Goal: Communication & Community: Answer question/provide support

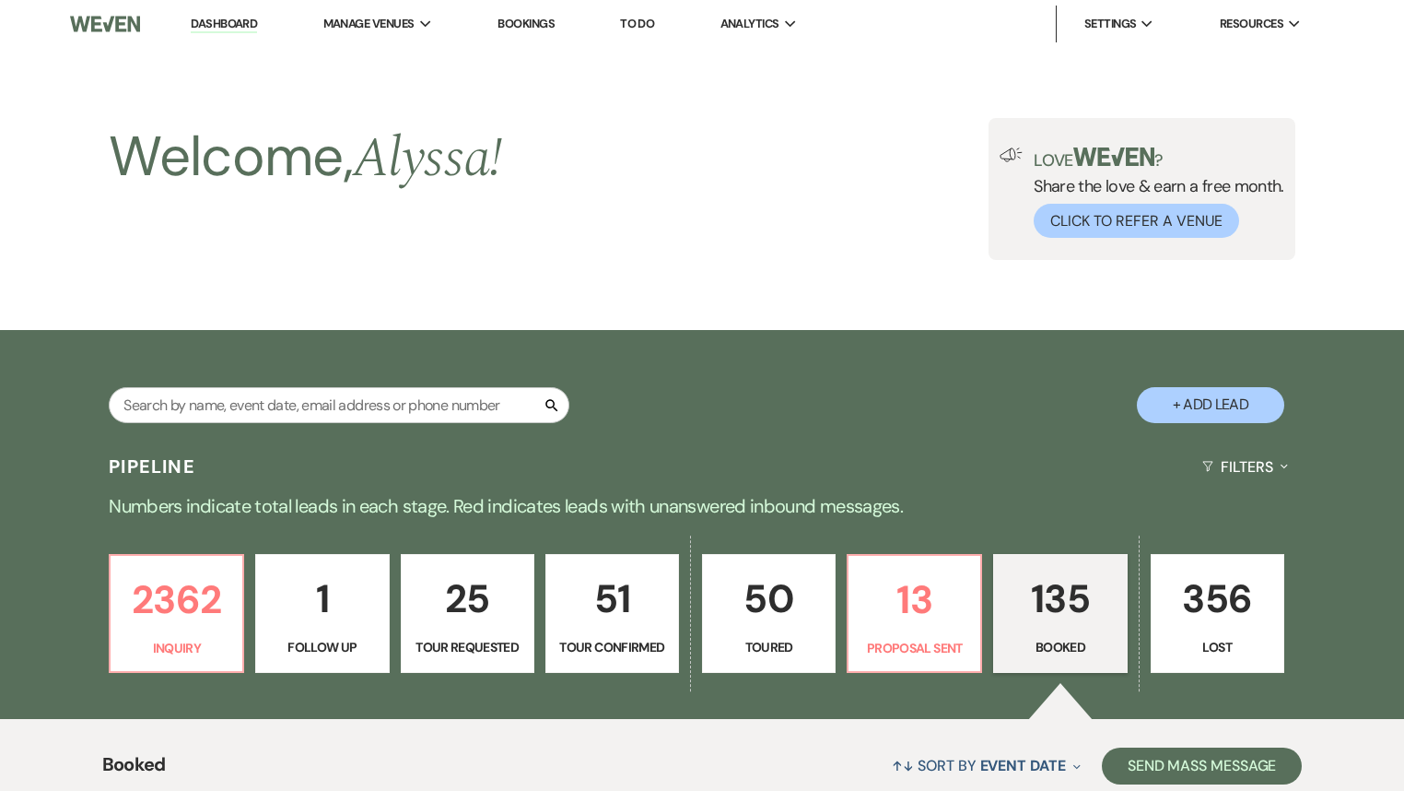
select select "7"
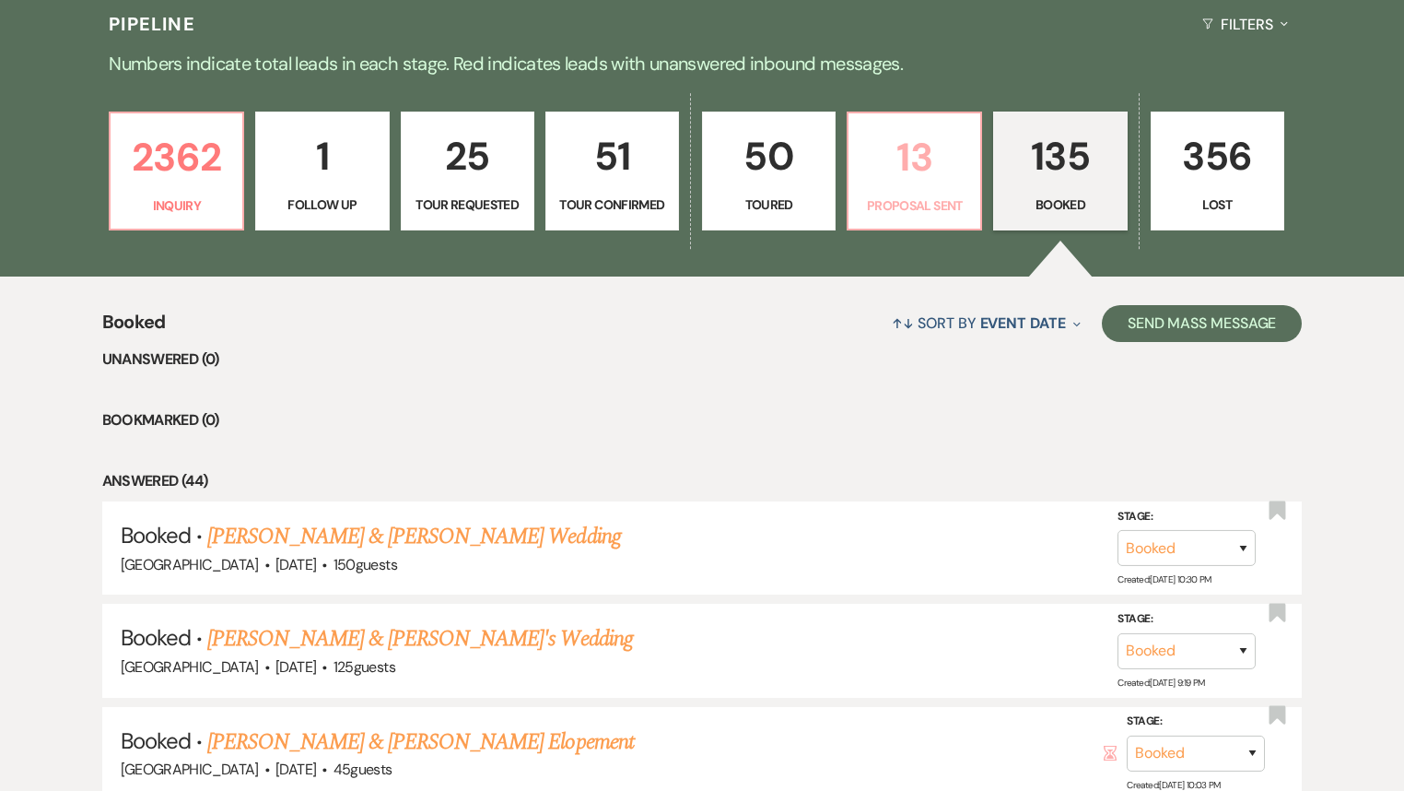
click at [944, 175] on p "13" at bounding box center [915, 157] width 110 height 62
select select "6"
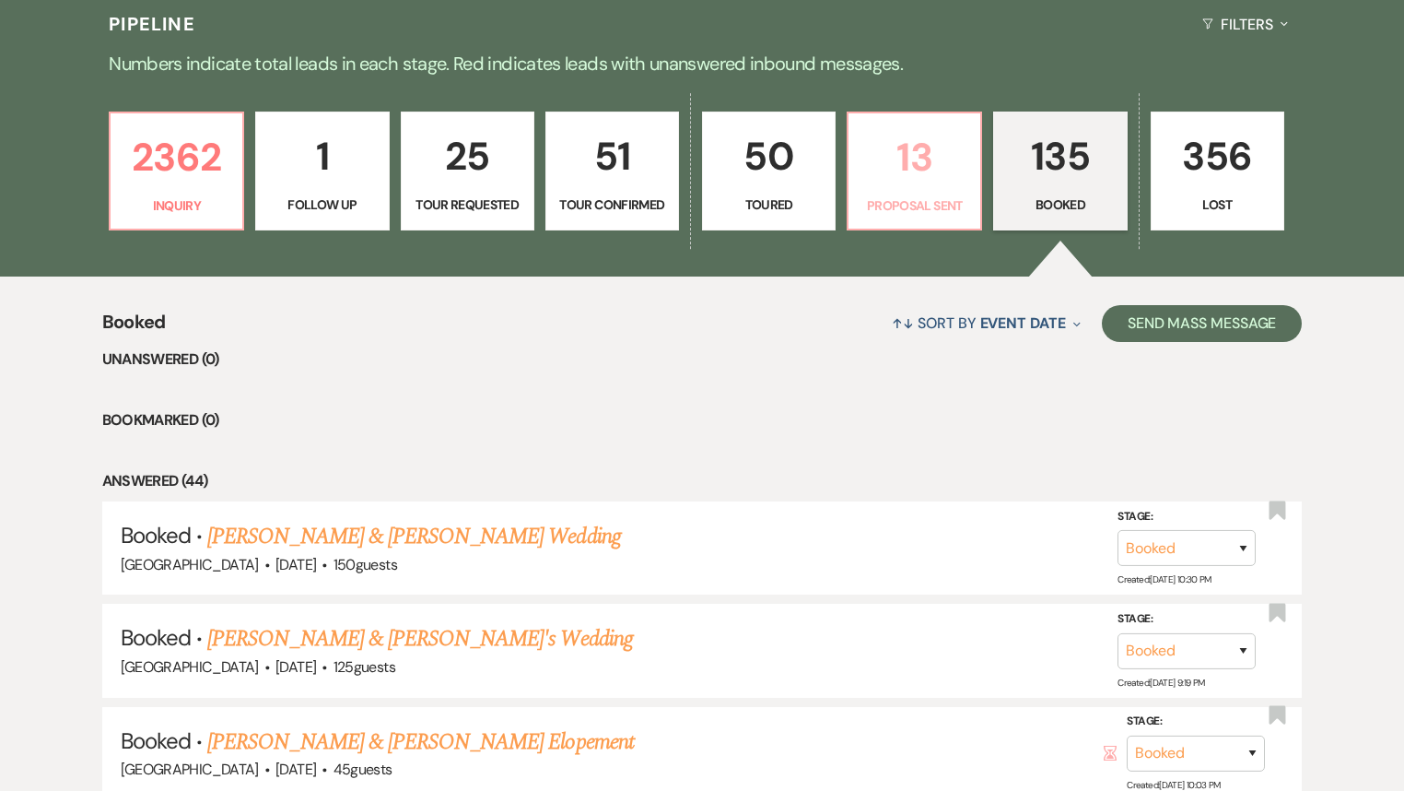
select select "6"
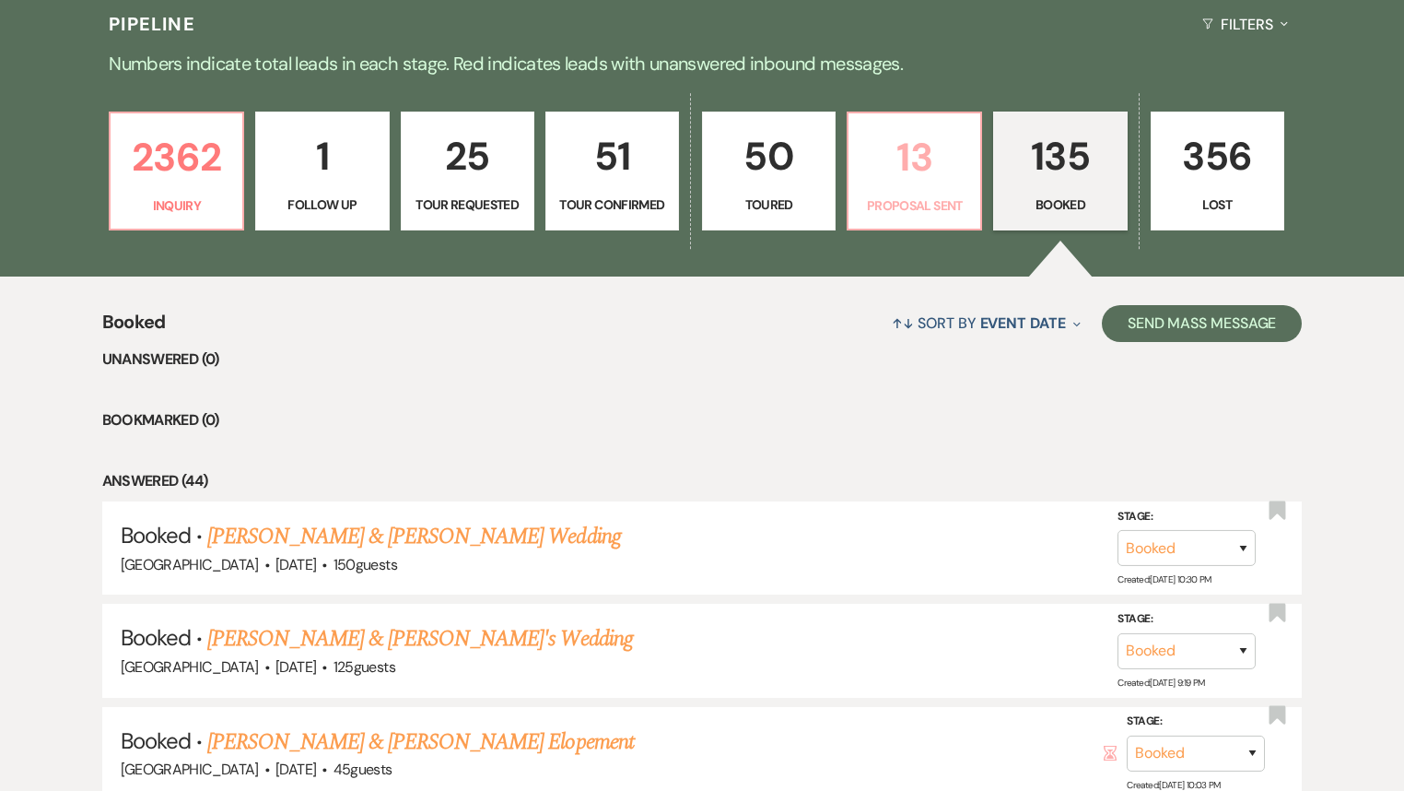
select select "6"
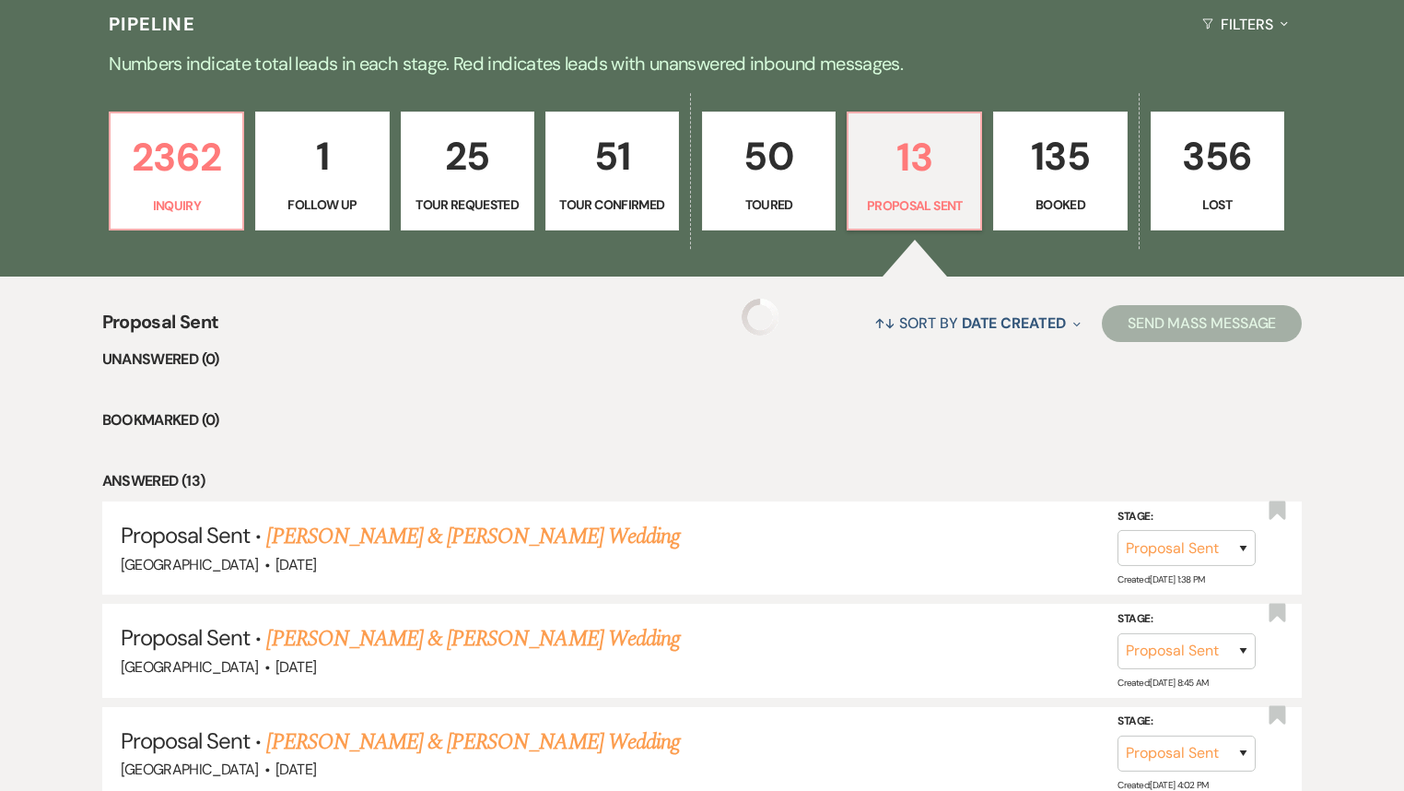
select select "6"
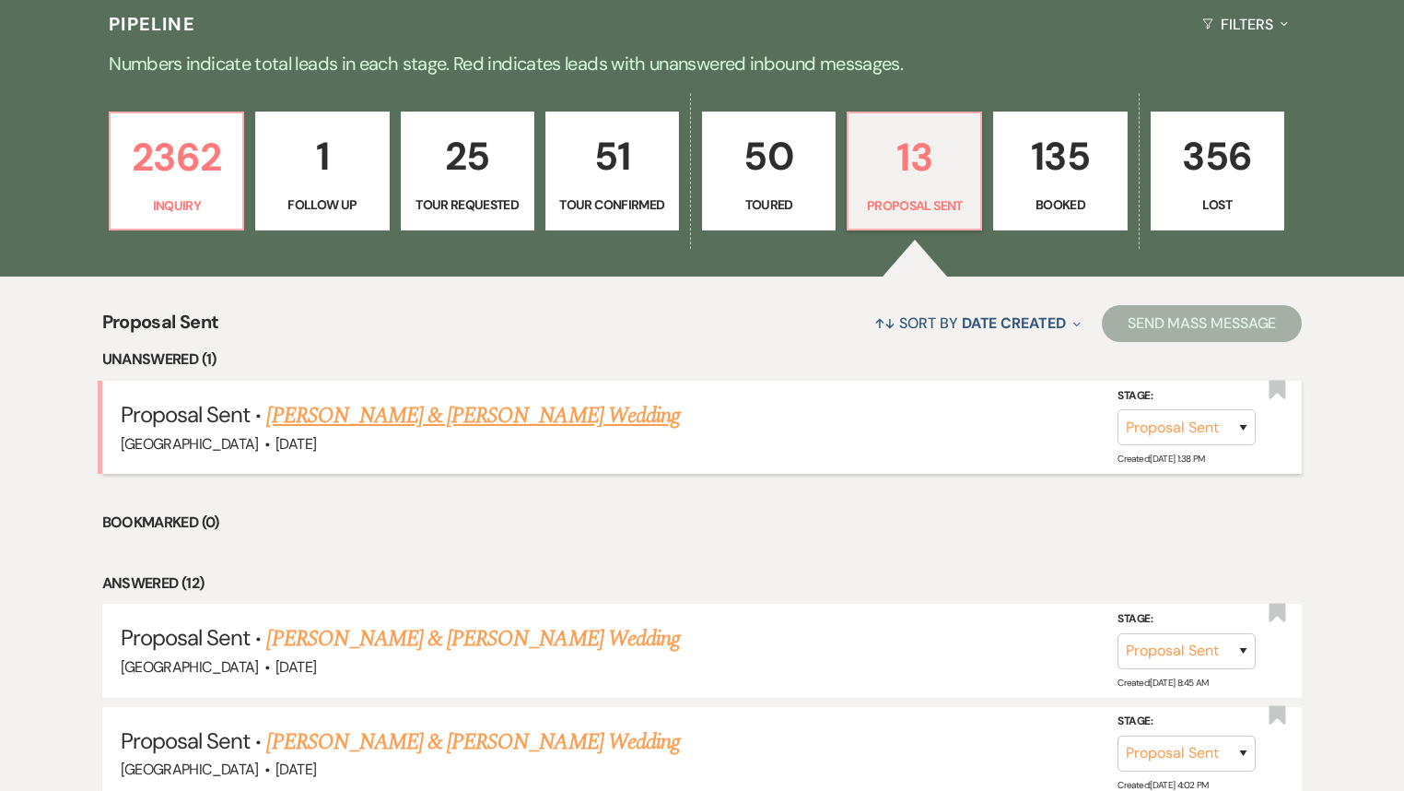
click at [523, 416] on link "[PERSON_NAME] & [PERSON_NAME] Wedding" at bounding box center [472, 415] width 413 height 33
select select "6"
select select "5"
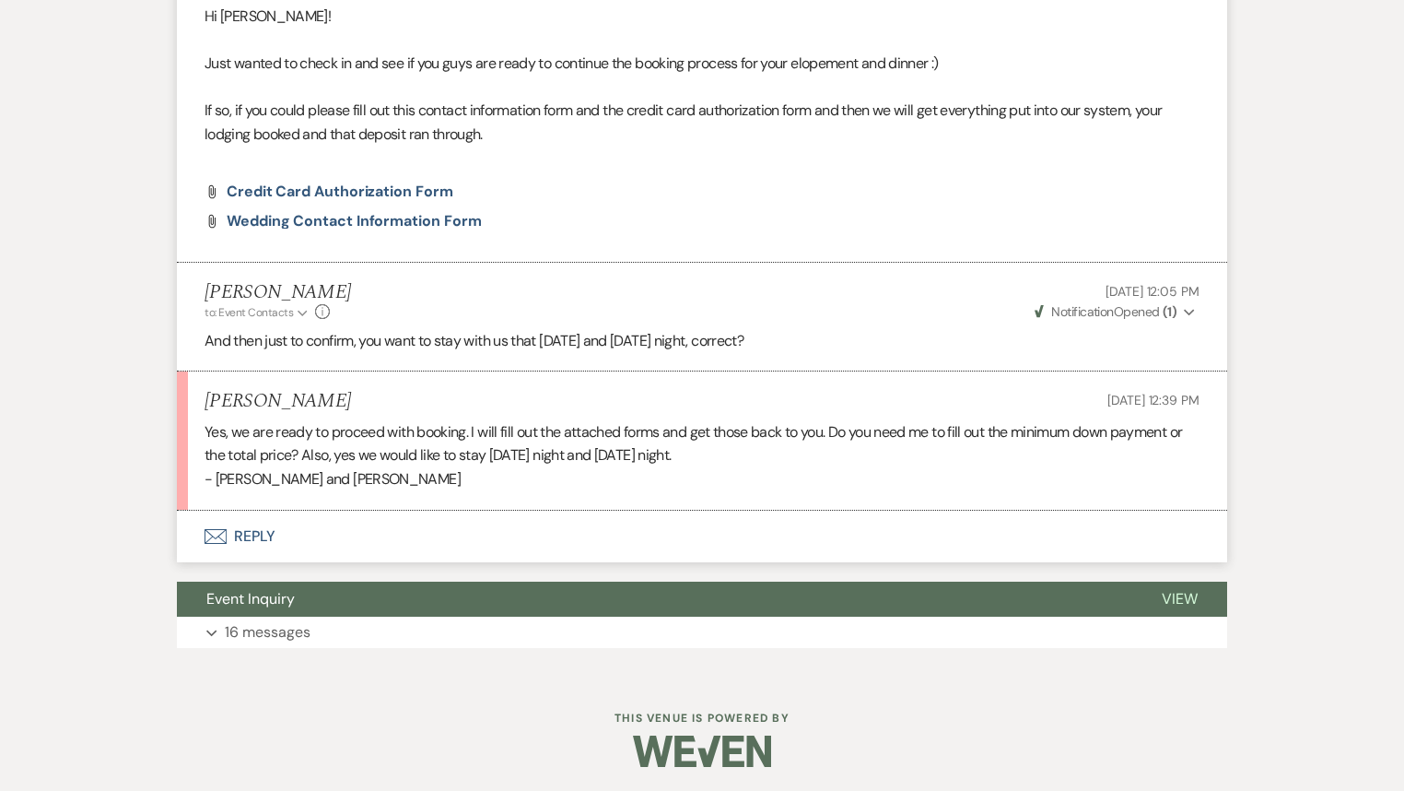
scroll to position [781, 0]
click at [259, 529] on button "Envelope Reply" at bounding box center [702, 537] width 1051 height 52
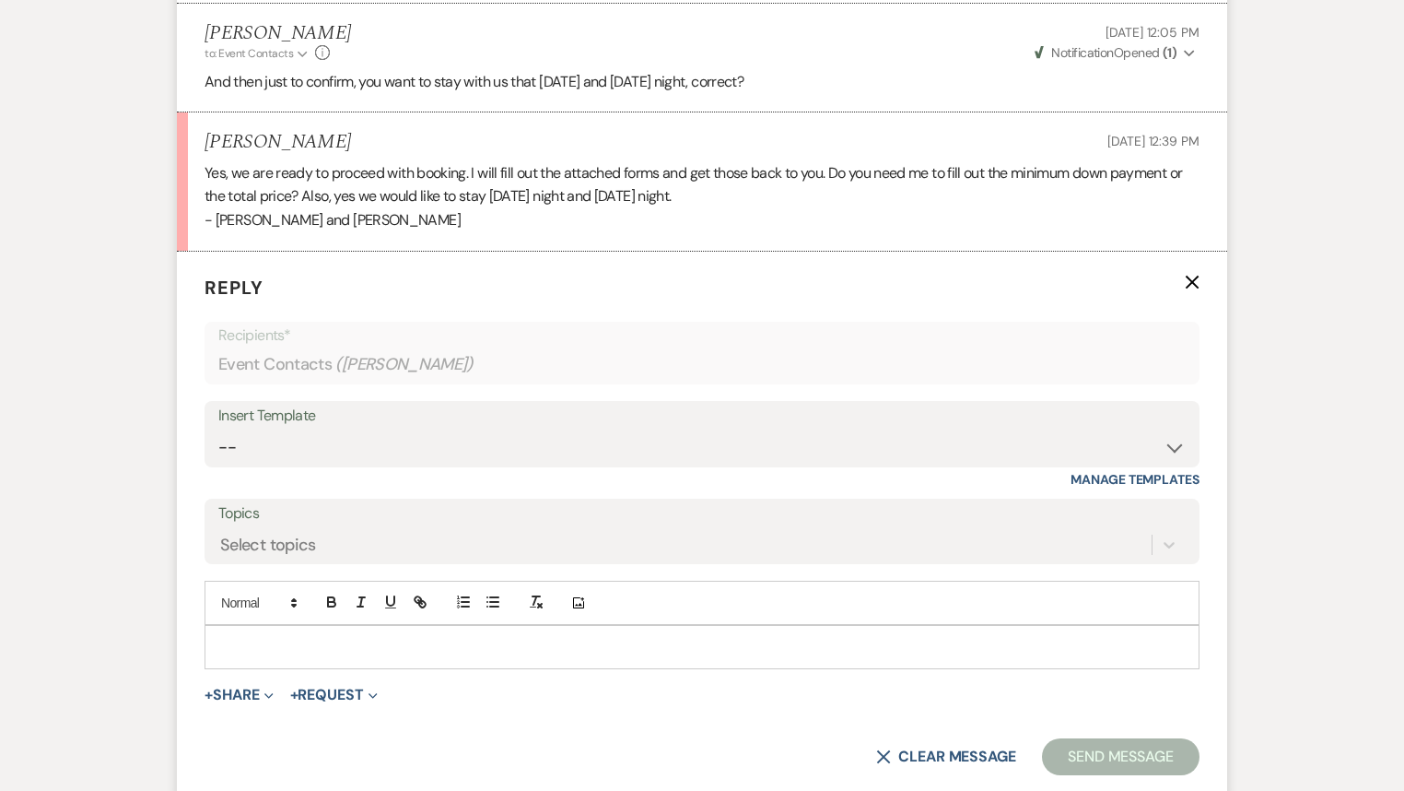
scroll to position [1093, 0]
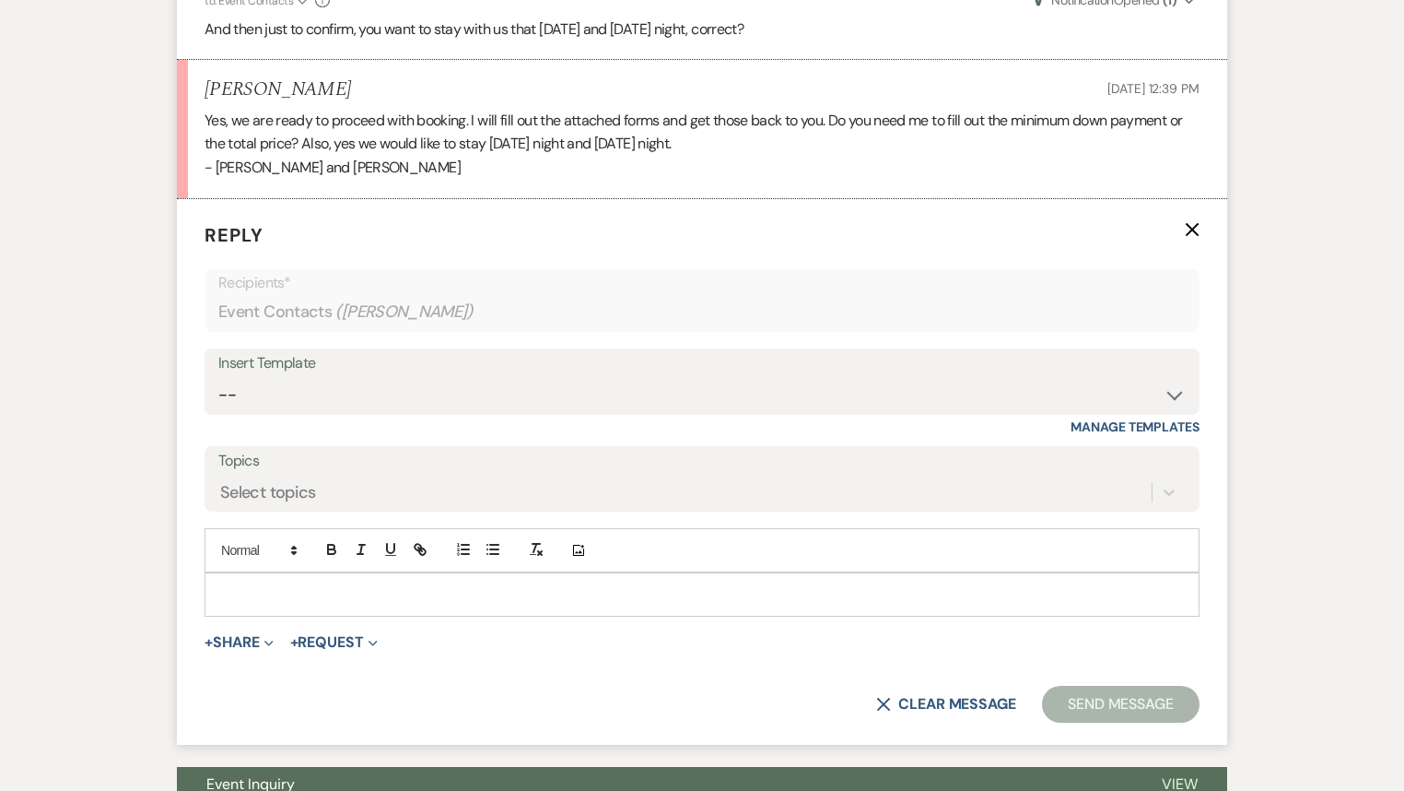
click at [322, 612] on div at bounding box center [702, 594] width 993 height 42
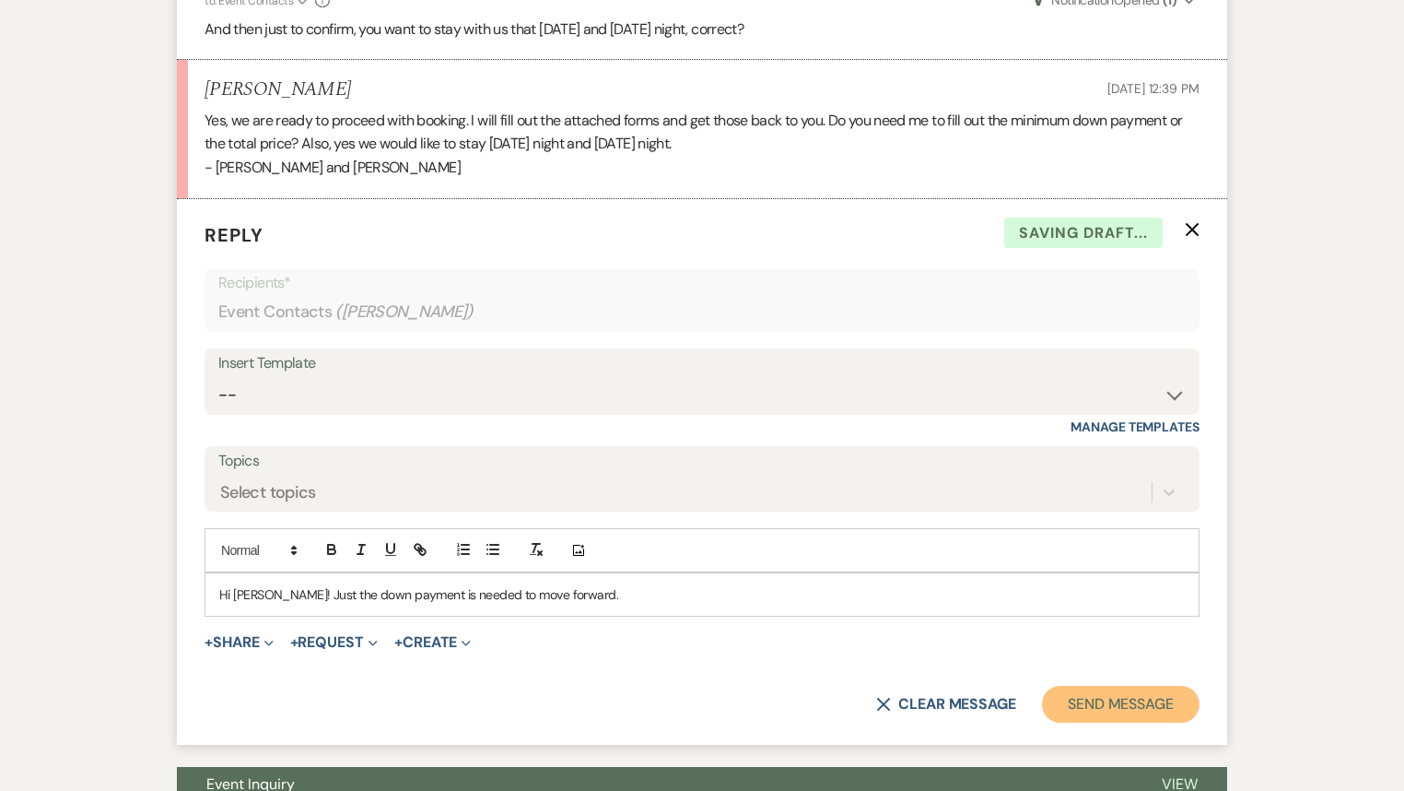
click at [1145, 693] on button "Send Message" at bounding box center [1121, 704] width 158 height 37
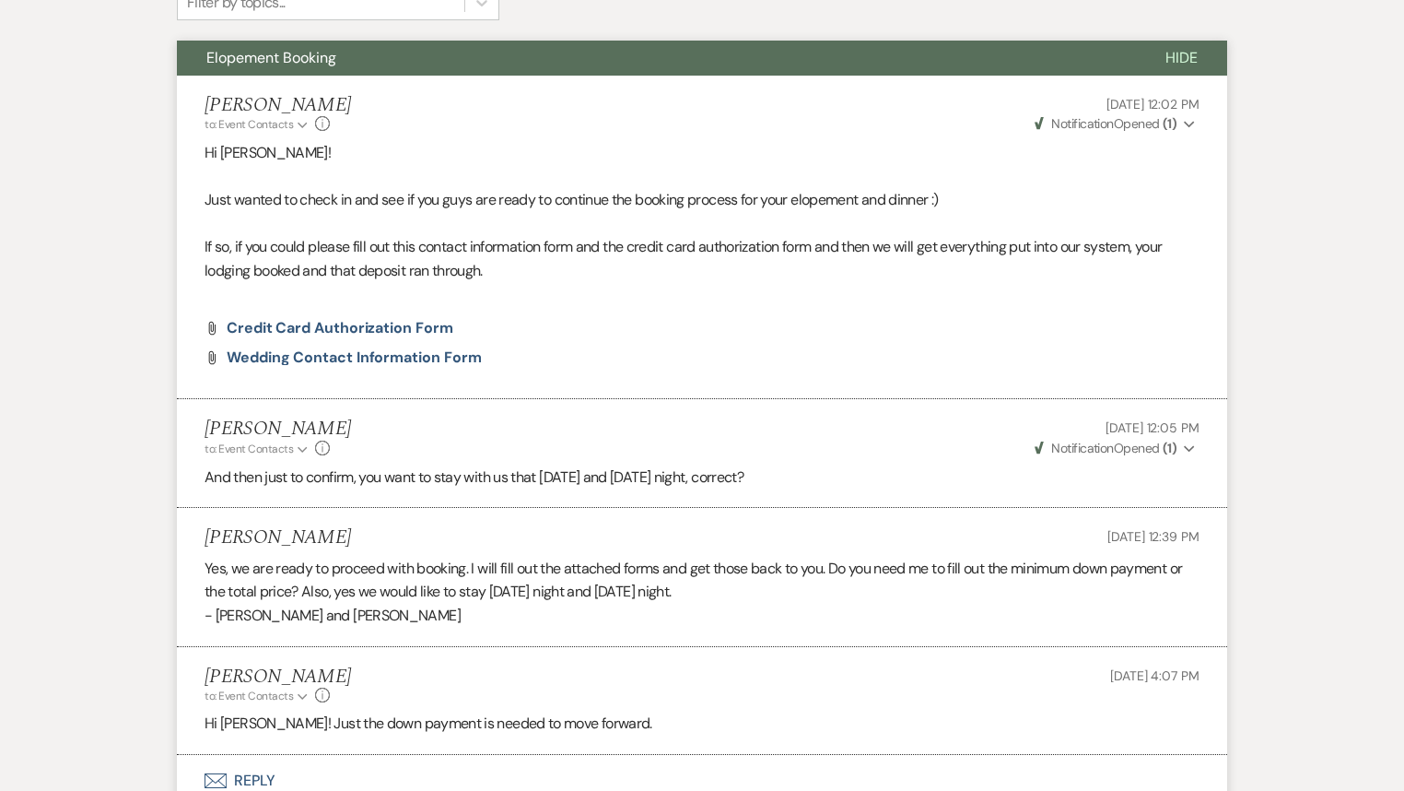
scroll to position [891, 0]
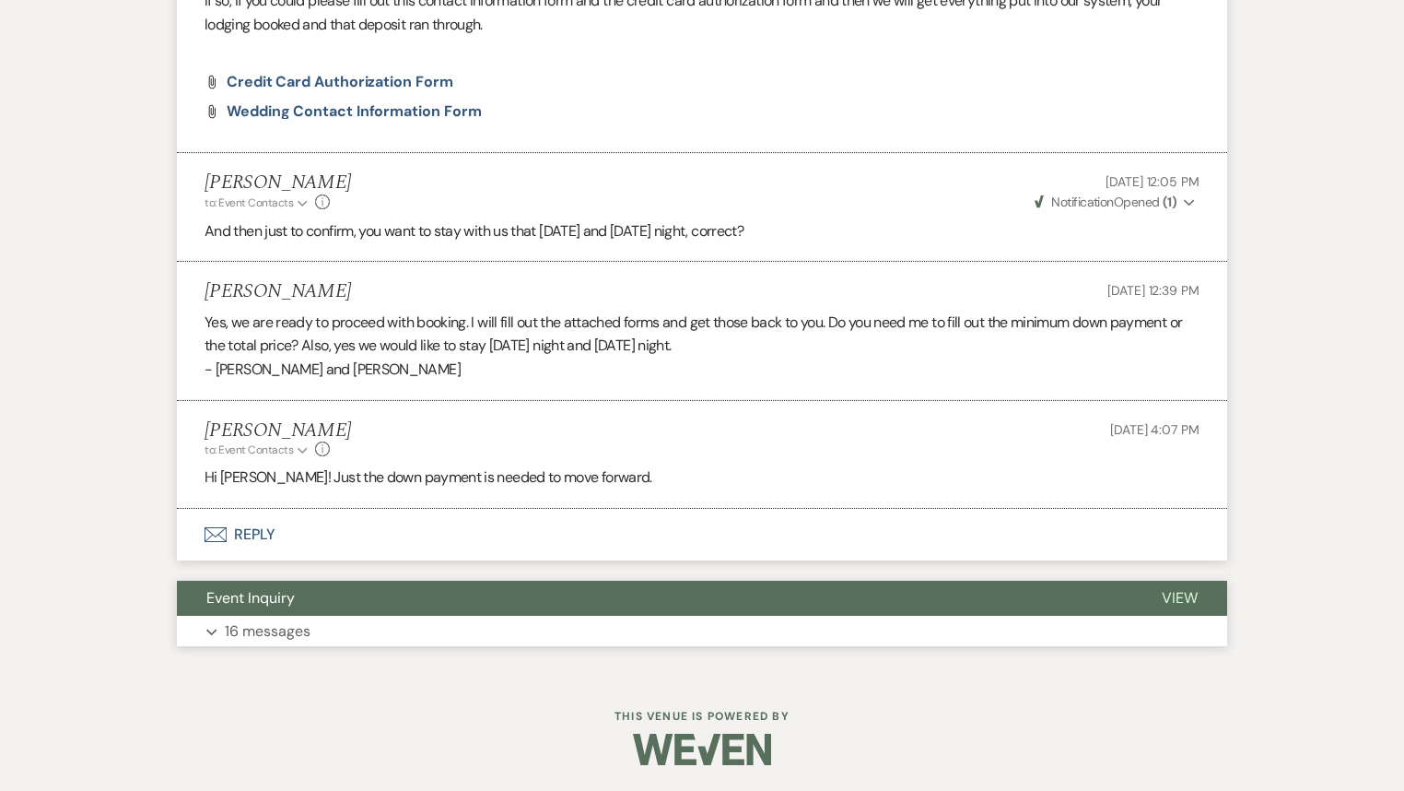
click at [304, 614] on div "Event Inquiry View Expand 16 messages" at bounding box center [702, 614] width 1051 height 66
click at [343, 632] on button "Expand 16 messages" at bounding box center [702, 631] width 1051 height 31
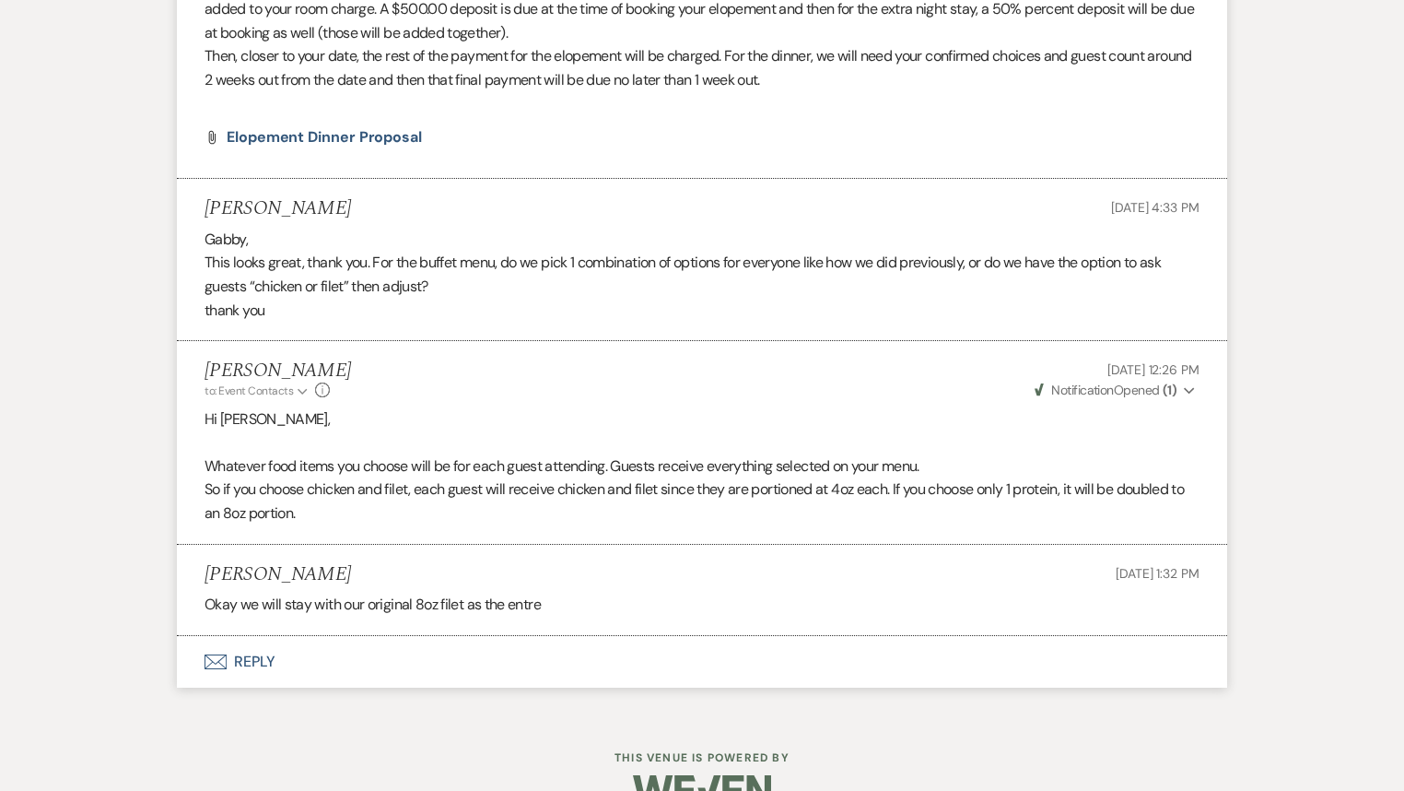
scroll to position [4606, 0]
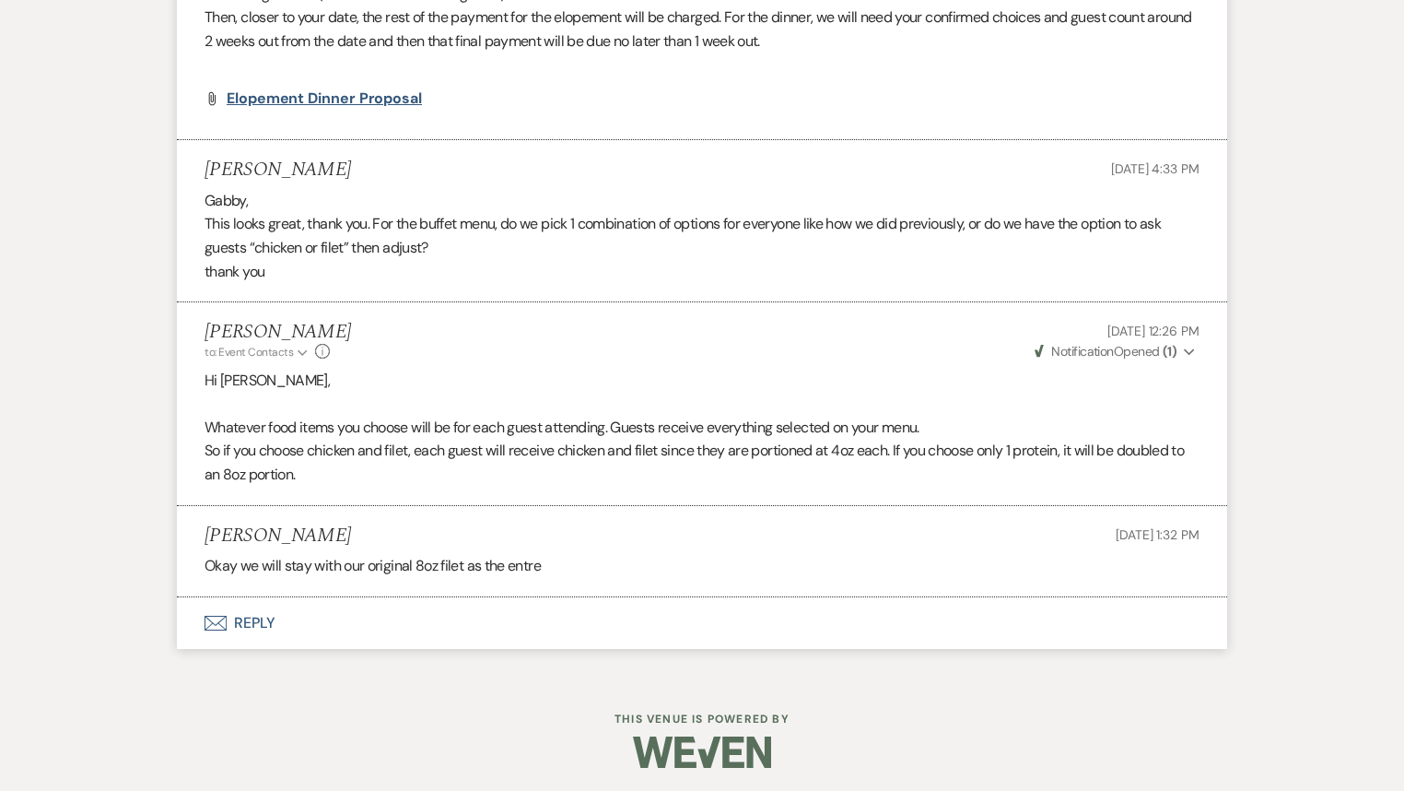
click at [354, 96] on span "Elopement Dinner Proposal" at bounding box center [324, 97] width 195 height 19
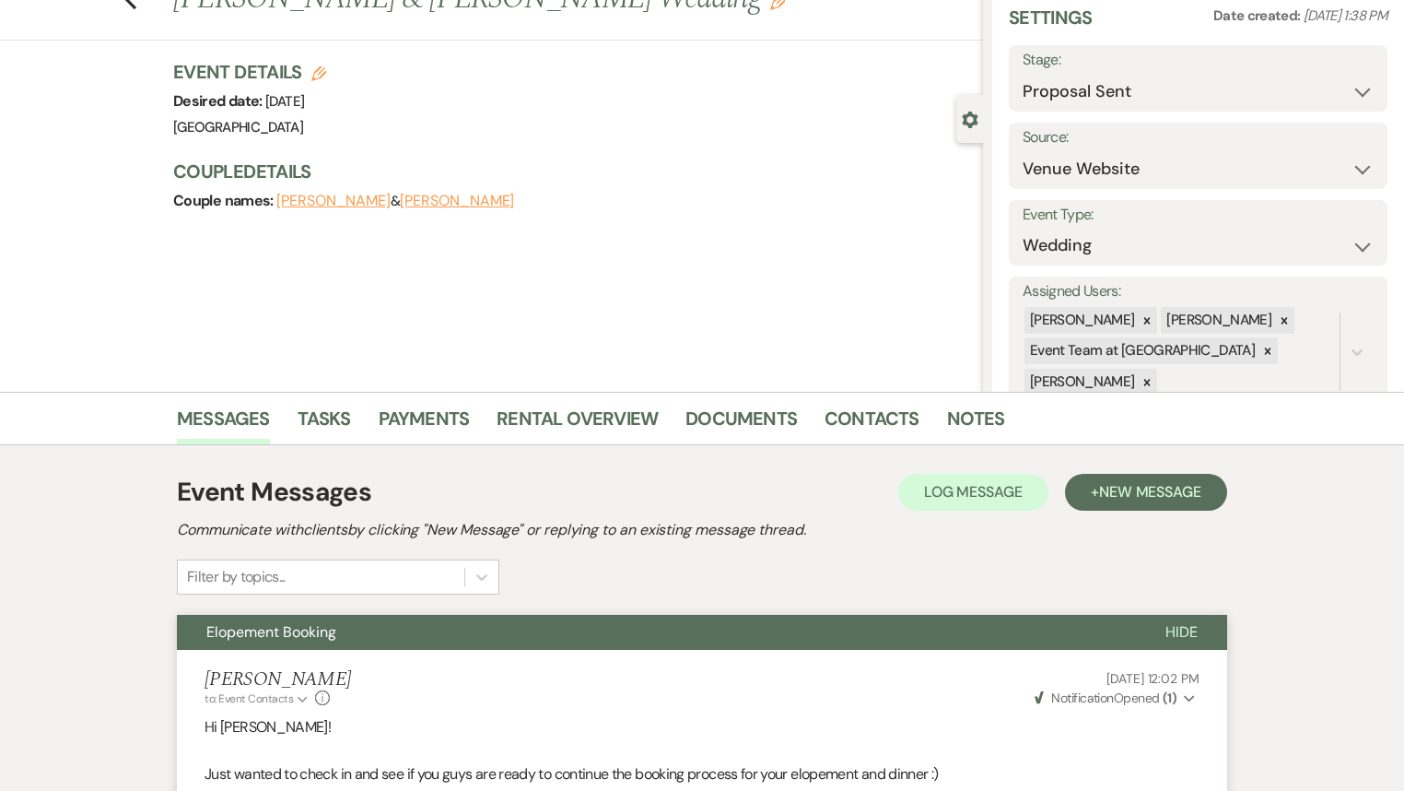
scroll to position [0, 0]
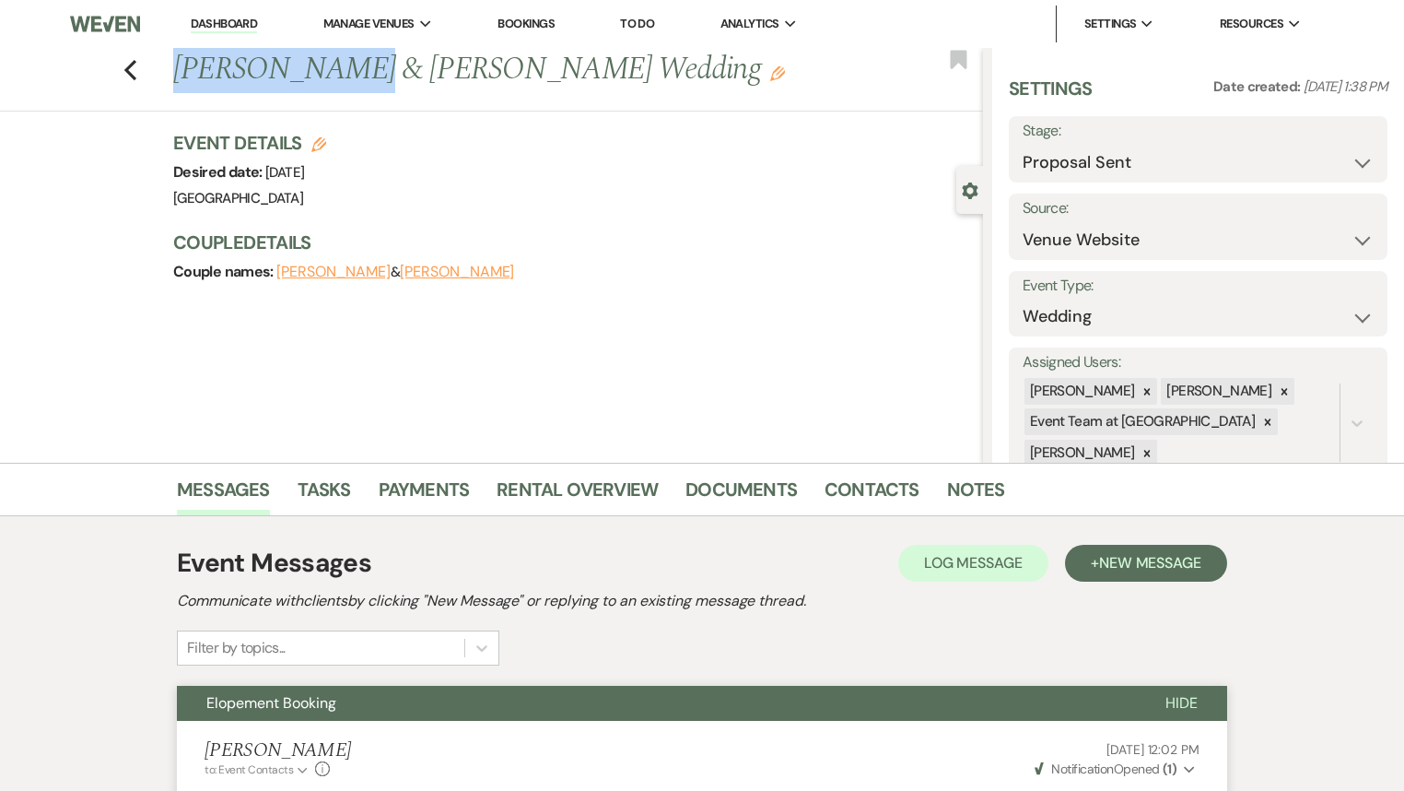
drag, startPoint x: 350, startPoint y: 66, endPoint x: 182, endPoint y: 50, distance: 169.5
click at [182, 50] on h1 "[PERSON_NAME] & [PERSON_NAME] Wedding Edit" at bounding box center [493, 70] width 640 height 44
copy h1 "[PERSON_NAME]"
